Goal: Find specific page/section

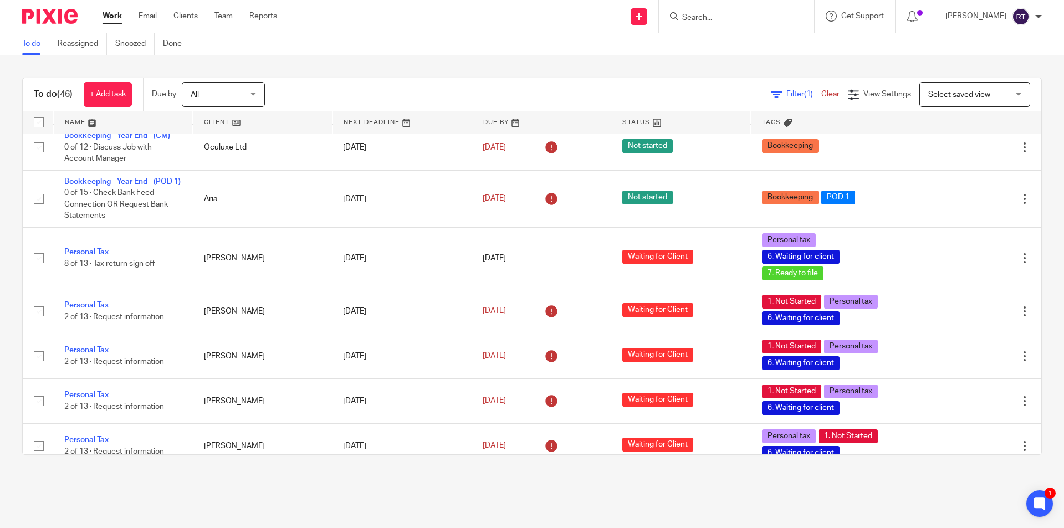
scroll to position [720, 0]
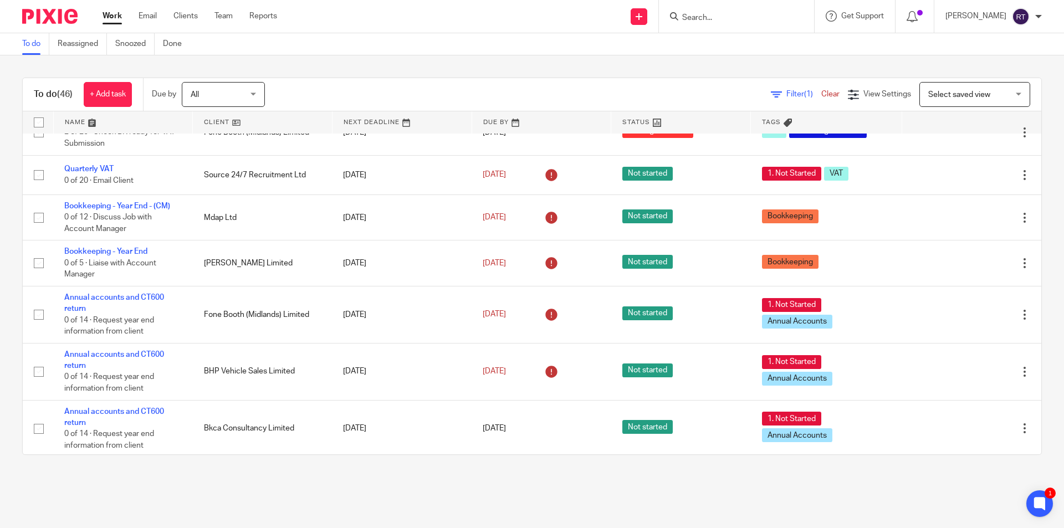
click at [0, 229] on div "To do (46) + Add task Due by All All Today Tomorrow This week Next week This mo…" at bounding box center [532, 266] width 1064 height 422
click at [719, 23] on form at bounding box center [740, 16] width 118 height 14
click at [713, 21] on input "Search" at bounding box center [731, 18] width 100 height 10
type input "merida"
click at [734, 40] on link at bounding box center [772, 52] width 187 height 34
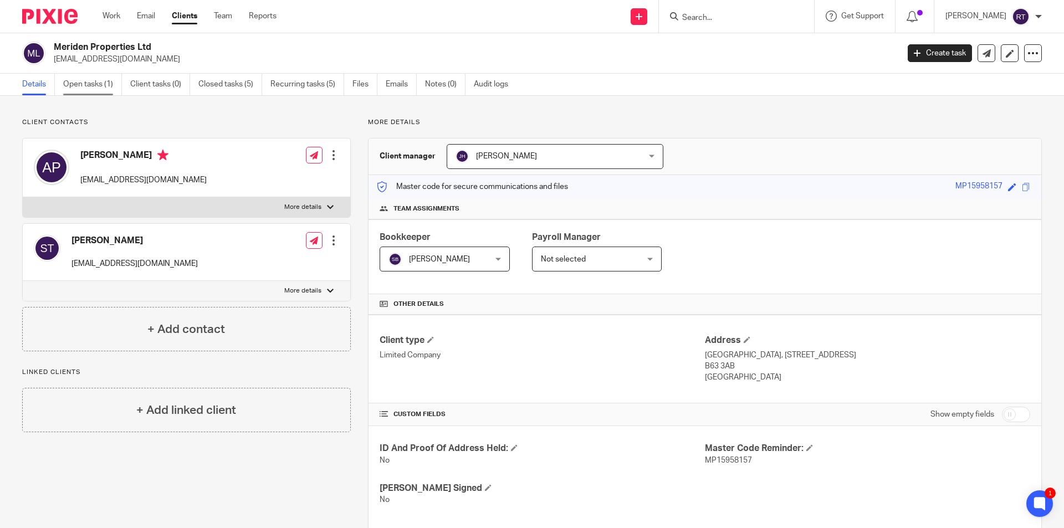
click at [115, 89] on link "Open tasks (1)" at bounding box center [92, 85] width 59 height 22
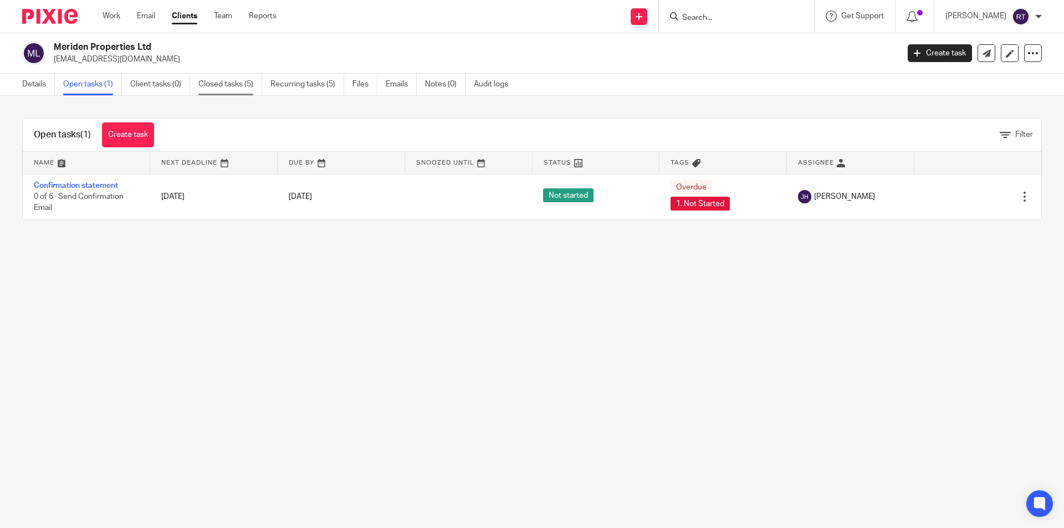
click at [222, 85] on link "Closed tasks (5)" at bounding box center [230, 85] width 64 height 22
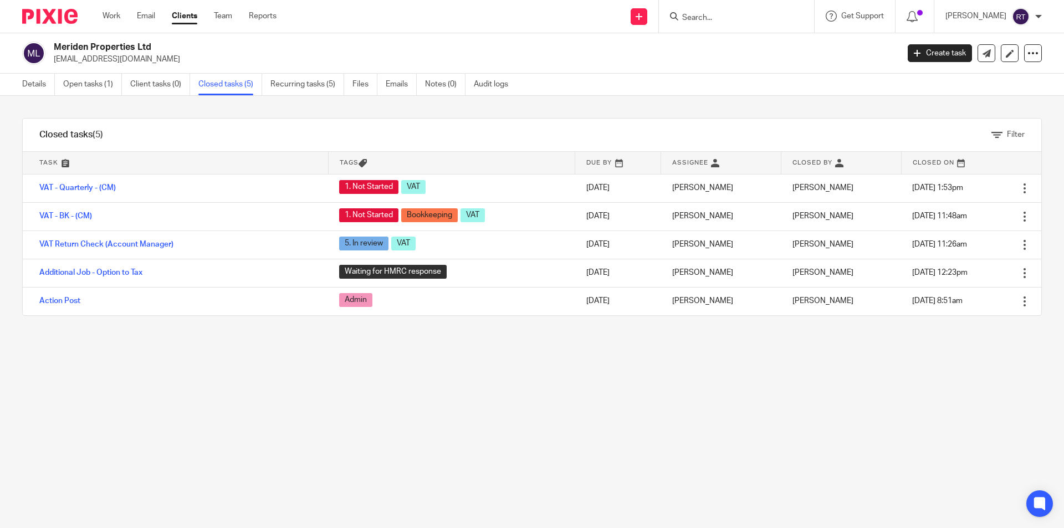
drag, startPoint x: 55, startPoint y: 13, endPoint x: 51, endPoint y: 19, distance: 7.5
click at [54, 13] on img at bounding box center [49, 16] width 55 height 15
